Goal: Transaction & Acquisition: Purchase product/service

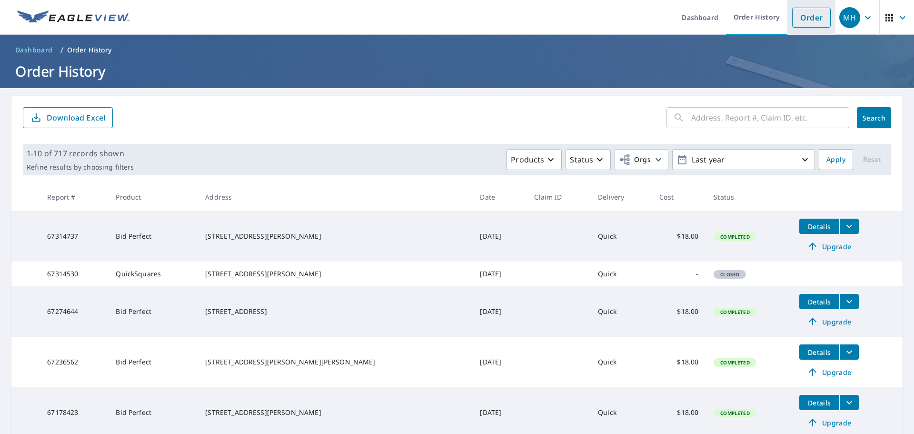
click at [816, 20] on link "Order" at bounding box center [811, 18] width 39 height 20
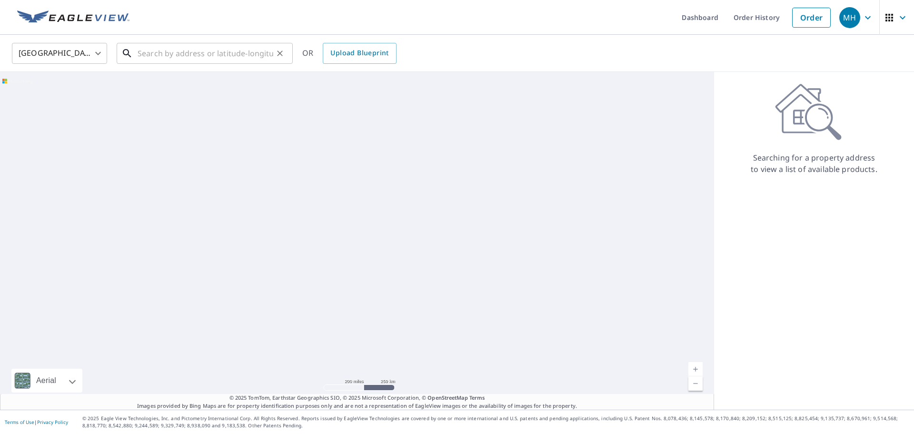
click at [234, 61] on input "text" at bounding box center [206, 53] width 136 height 27
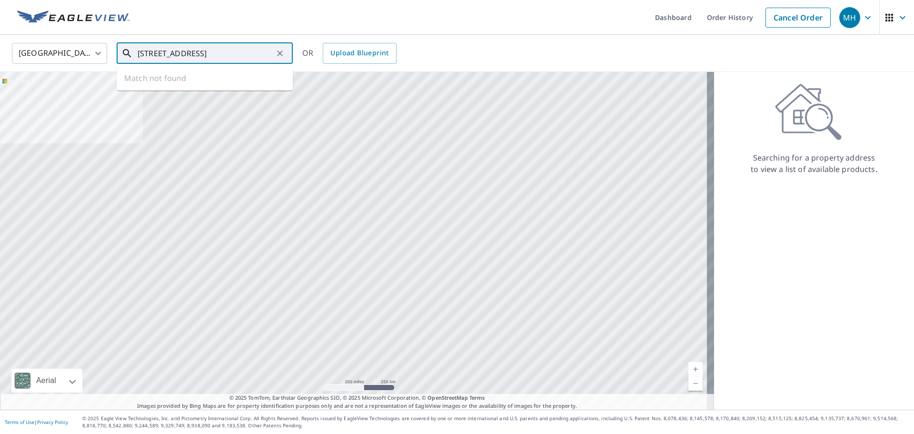
click at [177, 57] on input "[STREET_ADDRESS]" at bounding box center [206, 53] width 136 height 27
drag, startPoint x: 218, startPoint y: 54, endPoint x: 171, endPoint y: 57, distance: 47.2
click at [171, 57] on input "[STREET_ADDRESS]" at bounding box center [206, 53] width 136 height 27
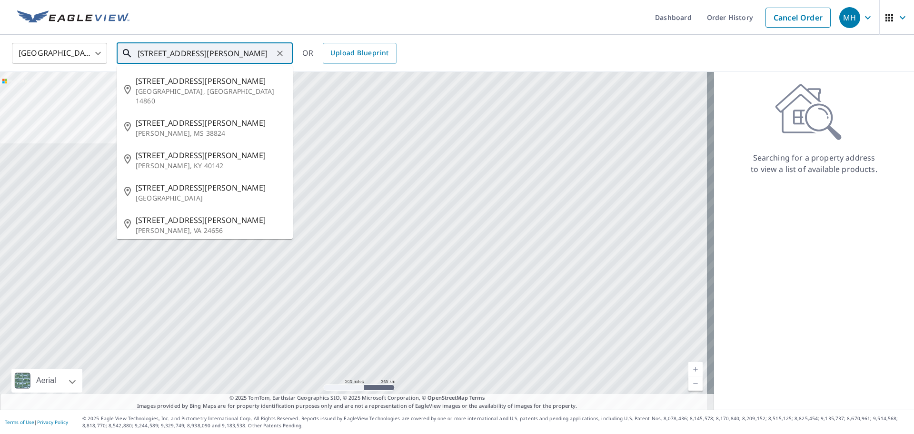
drag, startPoint x: 215, startPoint y: 49, endPoint x: 74, endPoint y: 53, distance: 140.9
click at [75, 52] on div "United States [GEOGRAPHIC_DATA] ​ [STREET_ADDRESS][PERSON_NAME] ​ [STREET_ADDRE…" at bounding box center [454, 53] width 898 height 22
paste input "[PERSON_NAME], [GEOGRAPHIC_DATA], [GEOGRAPHIC_DATA]"
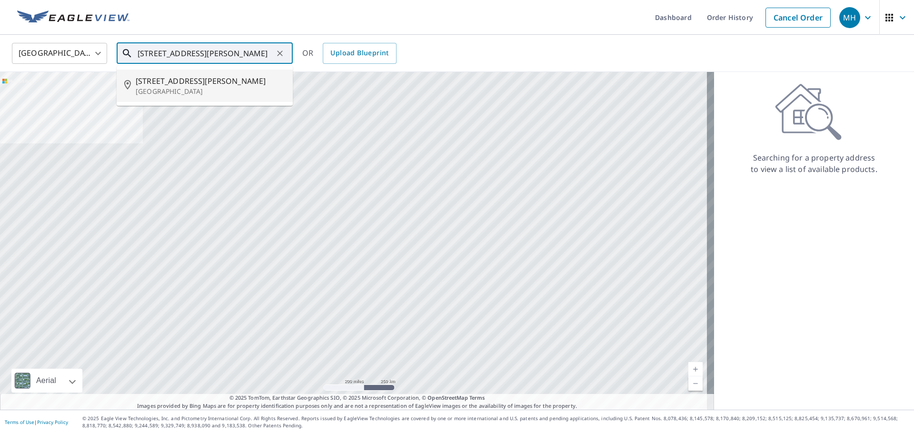
click at [221, 87] on p "[GEOGRAPHIC_DATA]" at bounding box center [210, 92] width 149 height 10
type input "[STREET_ADDRESS][PERSON_NAME]"
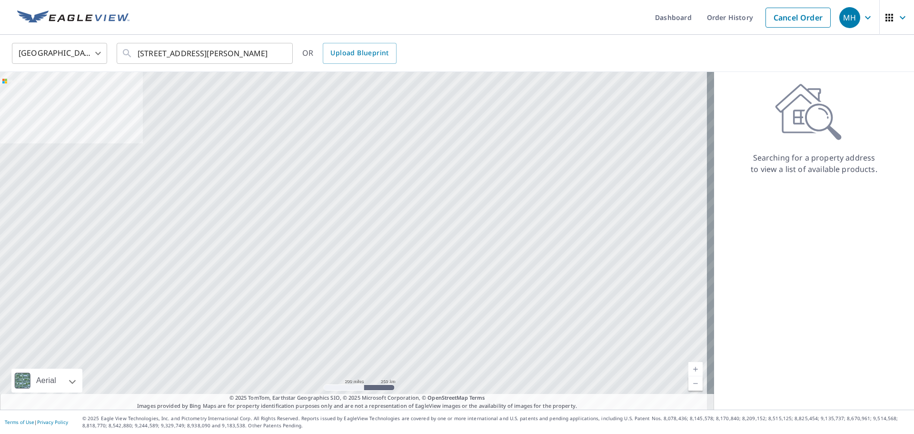
scroll to position [0, 0]
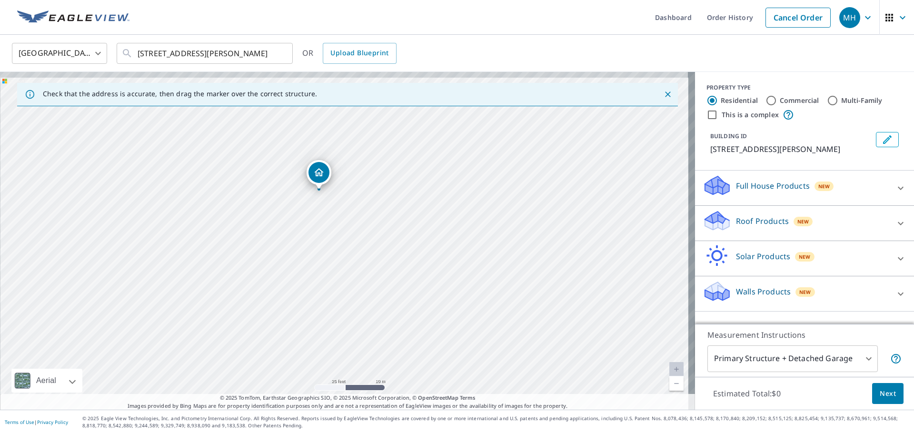
drag, startPoint x: 328, startPoint y: 166, endPoint x: 338, endPoint y: 291, distance: 126.1
click at [337, 290] on div "[STREET_ADDRESS][PERSON_NAME]" at bounding box center [347, 240] width 695 height 337
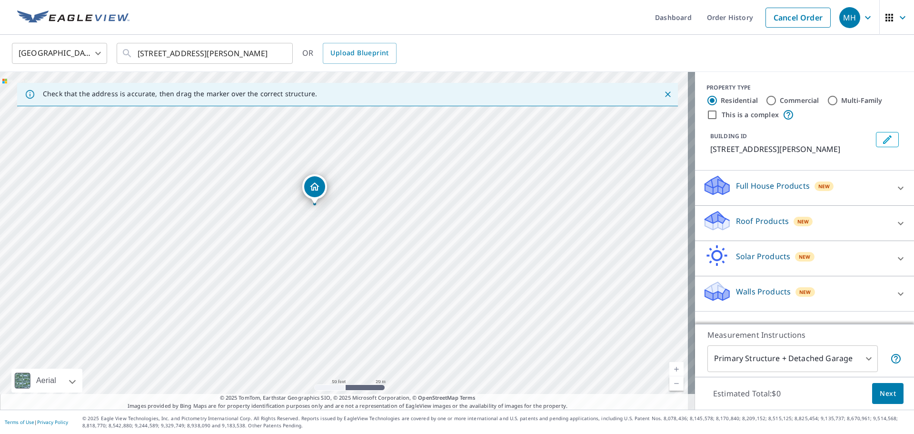
click at [763, 227] on p "Roof Products" at bounding box center [762, 220] width 53 height 11
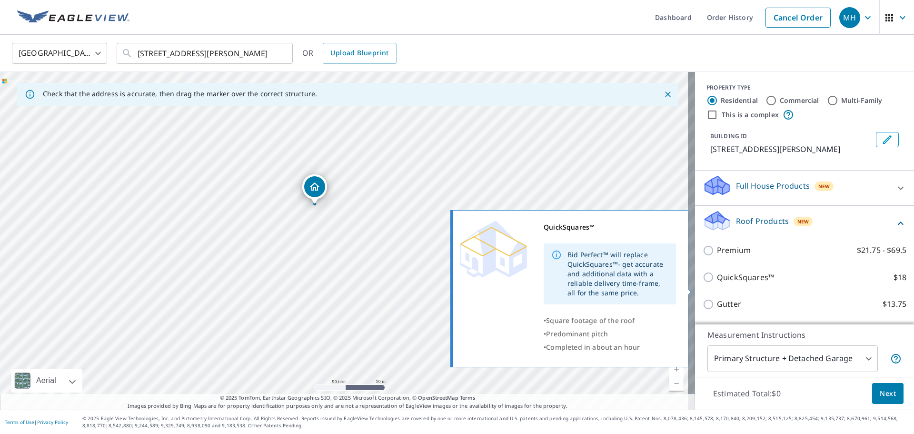
click at [749, 283] on p "QuickSquares™" at bounding box center [745, 277] width 57 height 12
click at [717, 283] on input "QuickSquares™ $18" at bounding box center [709, 276] width 14 height 11
checkbox input "true"
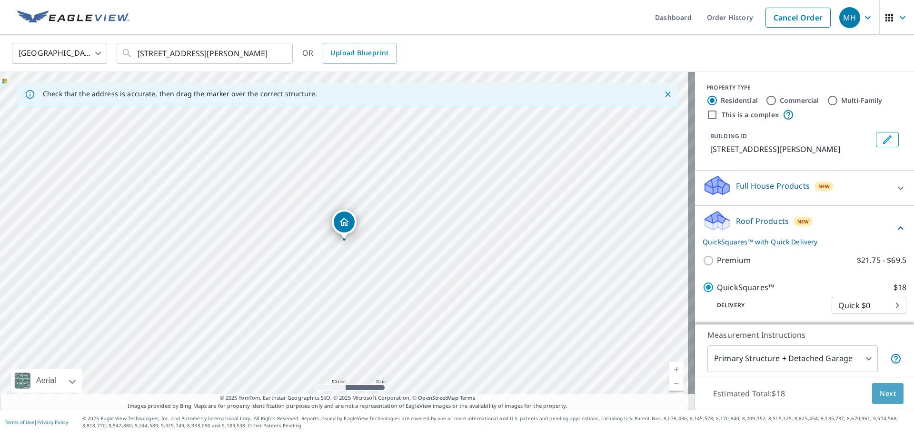
click at [879, 395] on span "Next" at bounding box center [887, 393] width 16 height 12
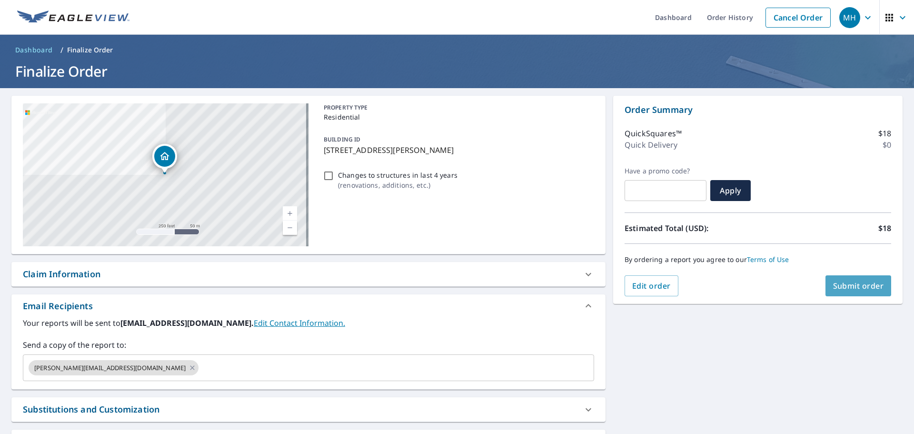
click at [858, 287] on span "Submit order" at bounding box center [858, 285] width 51 height 10
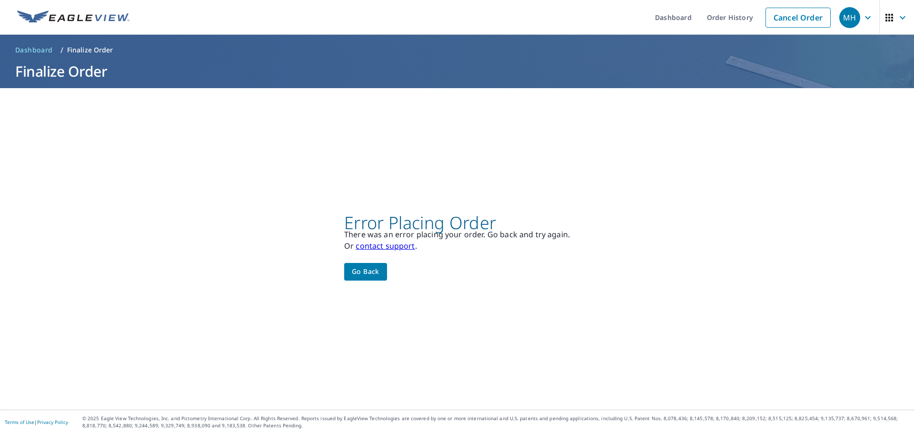
click at [375, 272] on span "Go back" at bounding box center [366, 272] width 28 height 12
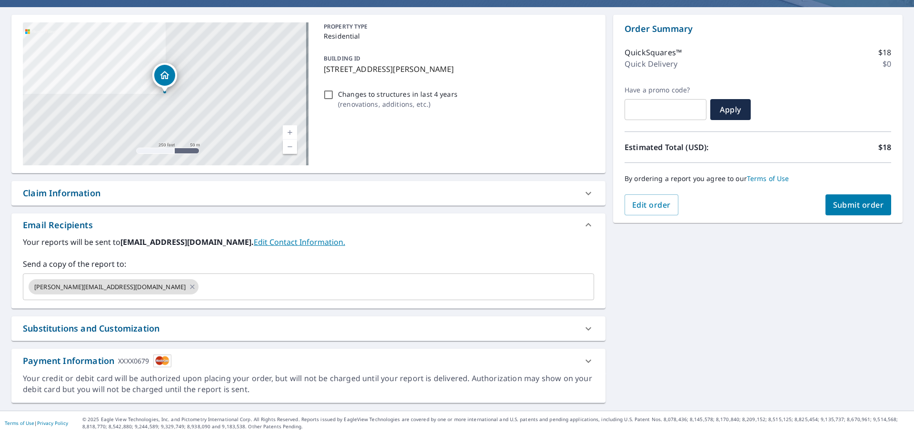
scroll to position [82, 0]
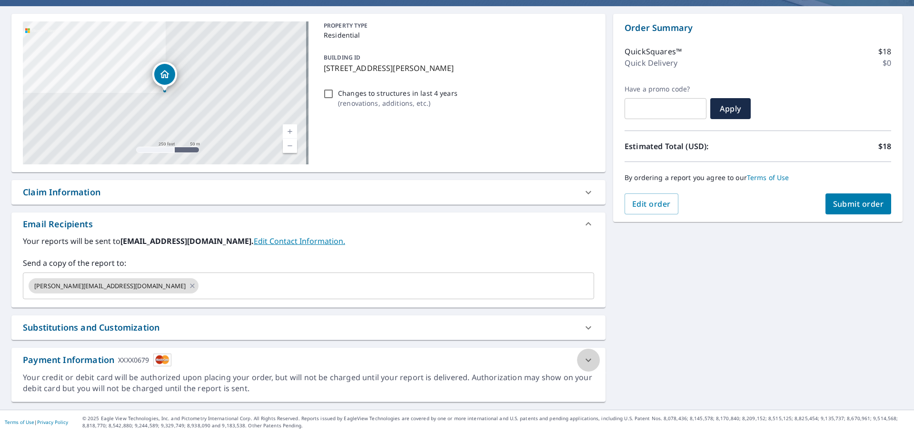
click at [588, 362] on icon at bounding box center [587, 359] width 11 height 11
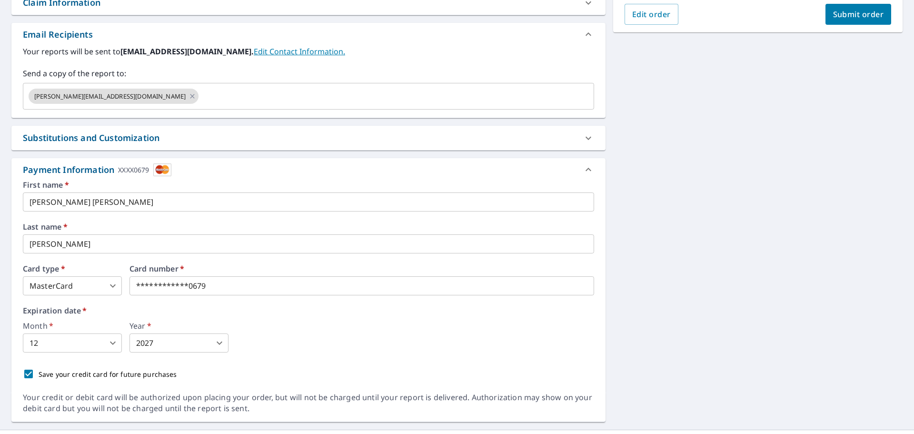
scroll to position [272, 0]
click at [348, 278] on div "Card number   *" at bounding box center [361, 279] width 464 height 30
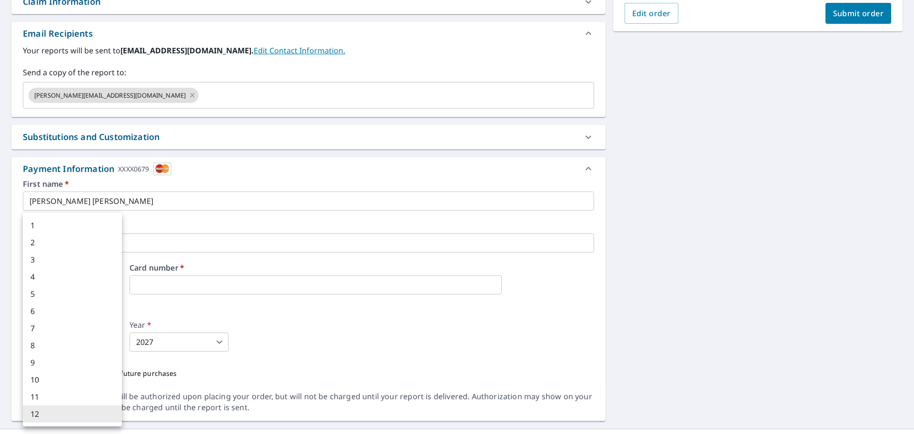
click at [94, 345] on body "MH MH Dashboard Order History Cancel Order MH Dashboard / Finalize Order Finali…" at bounding box center [457, 217] width 914 height 434
click at [75, 366] on li "9" at bounding box center [72, 362] width 99 height 17
type input "9"
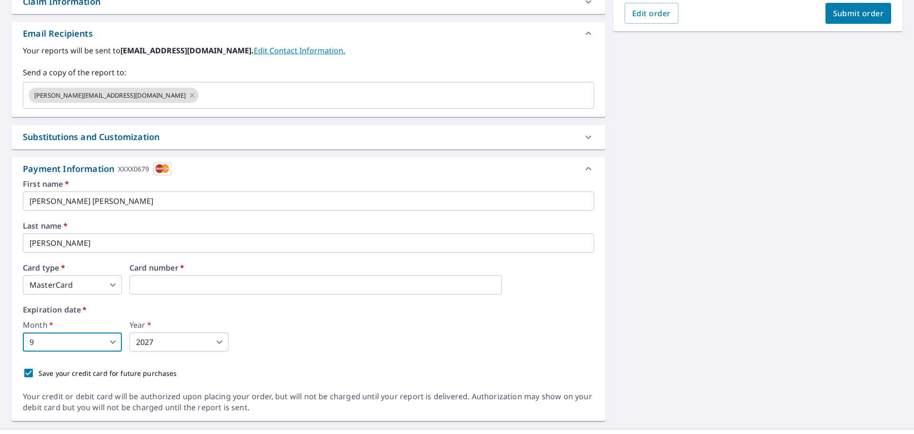
click at [163, 338] on body "MH MH Dashboard Order History Cancel Order MH Dashboard / Finalize Order Finali…" at bounding box center [457, 217] width 914 height 434
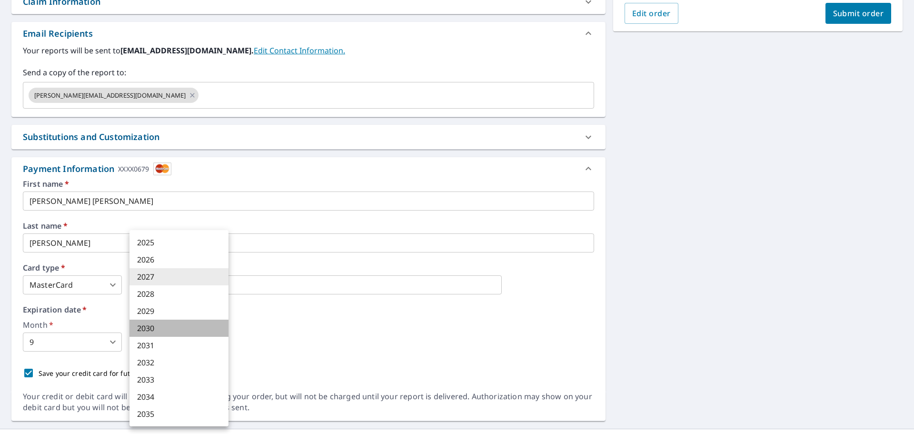
click at [168, 333] on li "2030" at bounding box center [178, 327] width 99 height 17
type input "2030"
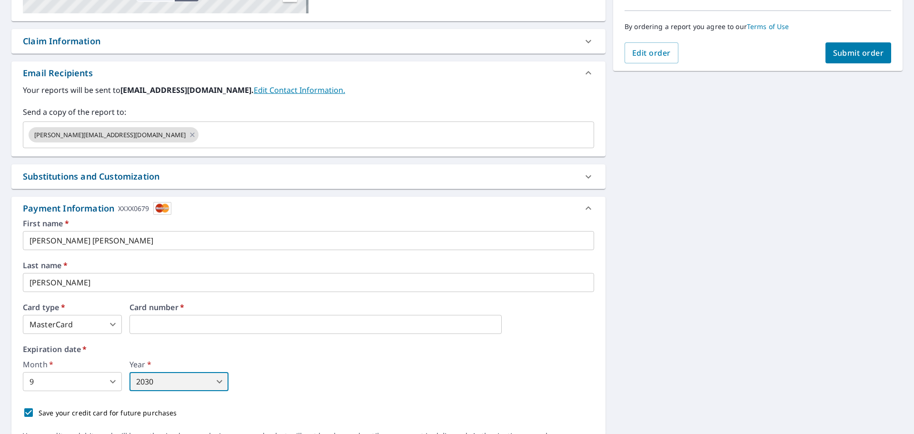
scroll to position [101, 0]
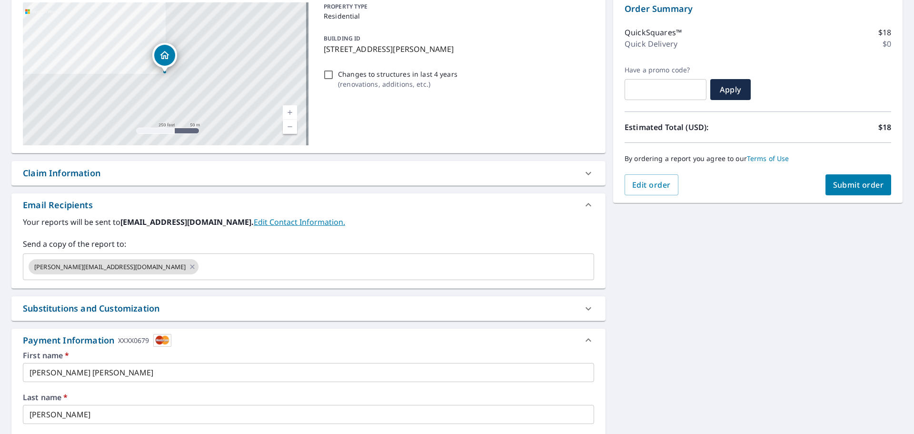
click at [863, 188] on span "Submit order" at bounding box center [858, 184] width 51 height 10
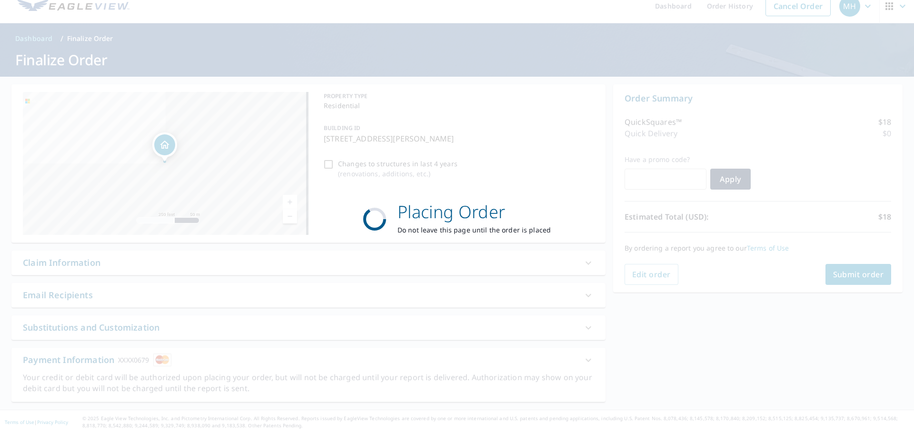
scroll to position [11, 0]
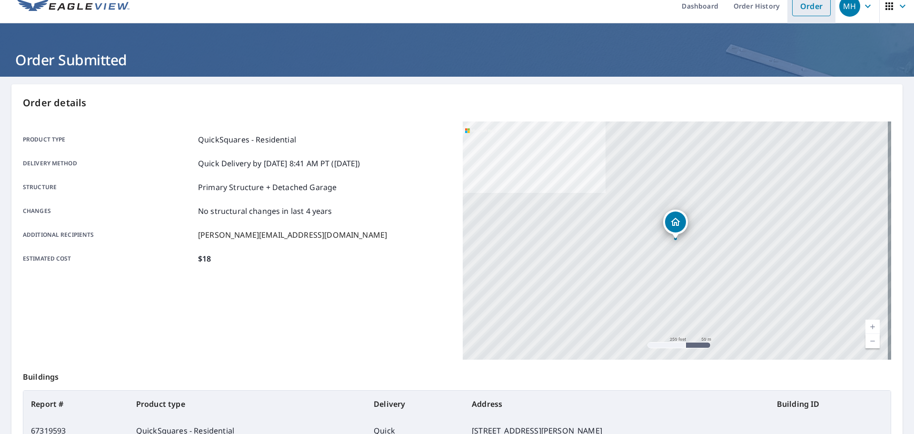
click at [815, 12] on link "Order" at bounding box center [811, 6] width 39 height 20
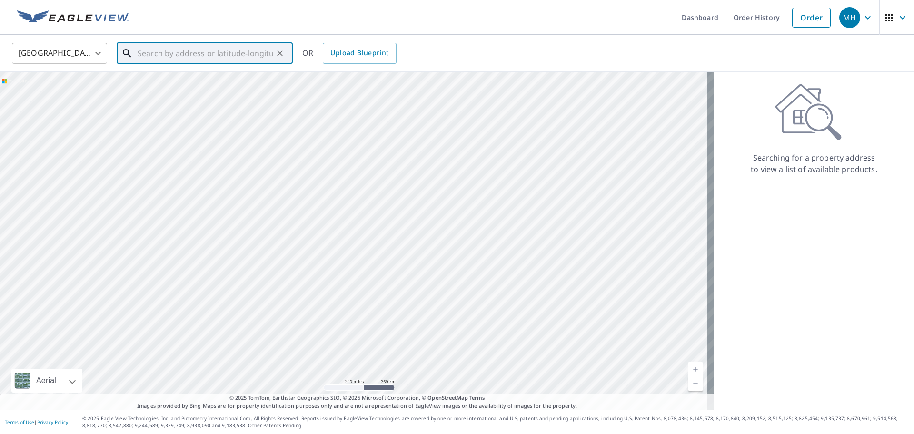
click at [209, 55] on input "text" at bounding box center [206, 53] width 136 height 27
click at [231, 73] on li "[STREET_ADDRESS][PERSON_NAME][PERSON_NAME]" at bounding box center [205, 85] width 176 height 32
type input "[STREET_ADDRESS][PERSON_NAME][PERSON_NAME]"
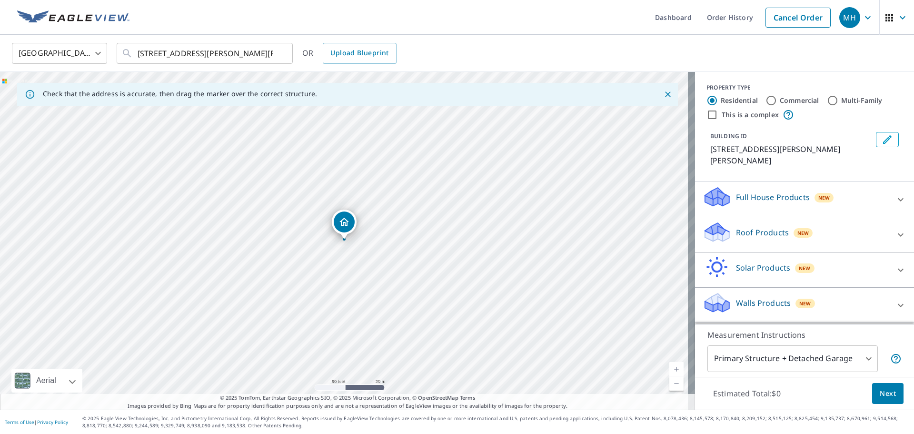
click at [793, 228] on div "New" at bounding box center [803, 233] width 20 height 10
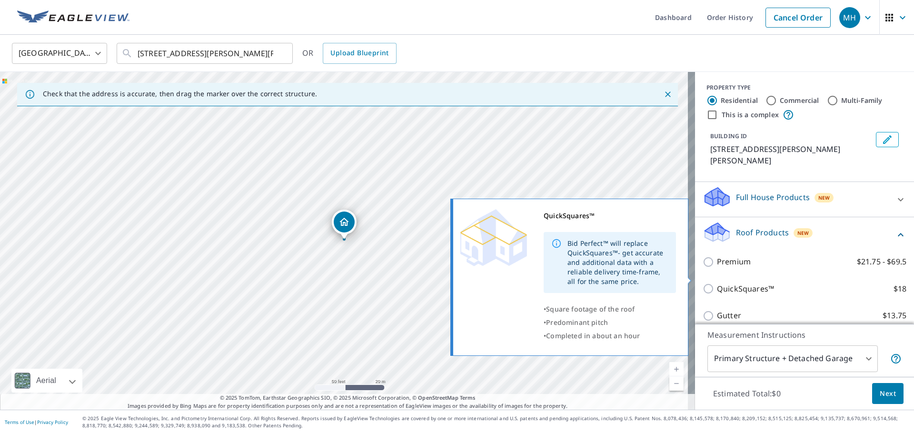
click at [751, 283] on p "QuickSquares™" at bounding box center [745, 289] width 57 height 12
click at [717, 283] on input "QuickSquares™ $18" at bounding box center [709, 288] width 14 height 11
checkbox input "true"
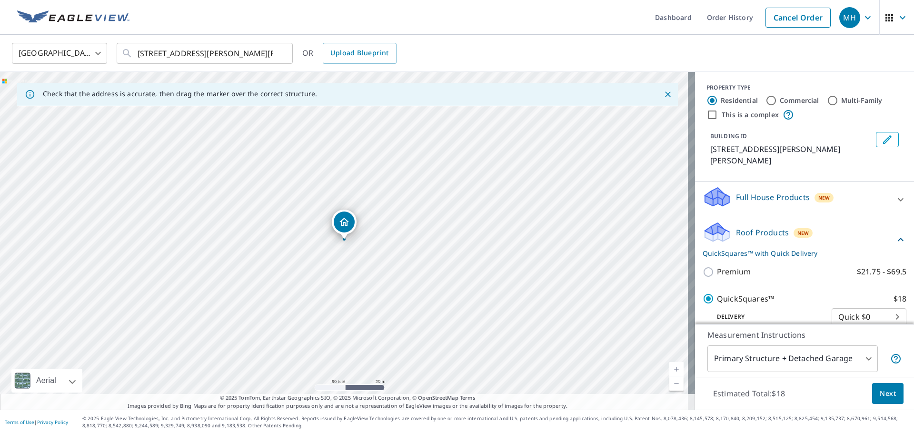
click at [888, 386] on button "Next" at bounding box center [887, 393] width 31 height 21
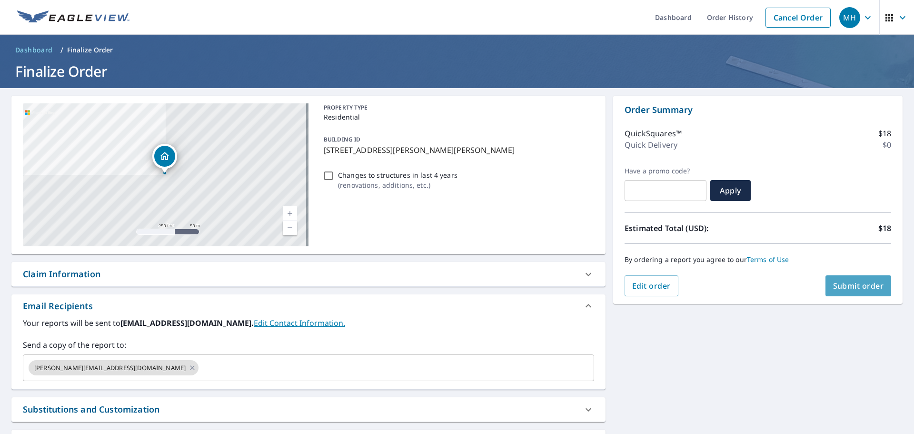
click at [845, 289] on span "Submit order" at bounding box center [858, 285] width 51 height 10
